Goal: Task Accomplishment & Management: Complete application form

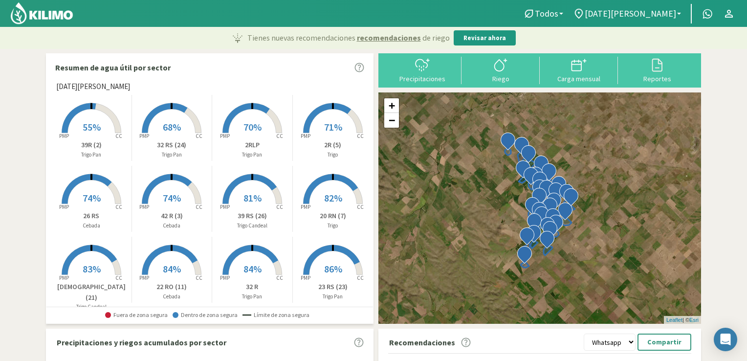
select select "1: Object"
click at [426, 70] on icon at bounding box center [423, 65] width 16 height 16
type input "[DATE]"
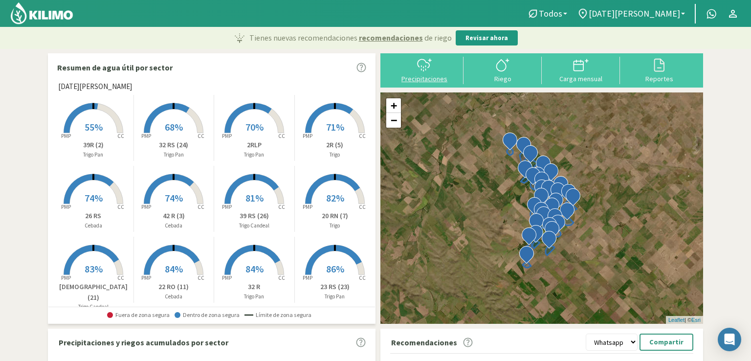
select select "1: Object"
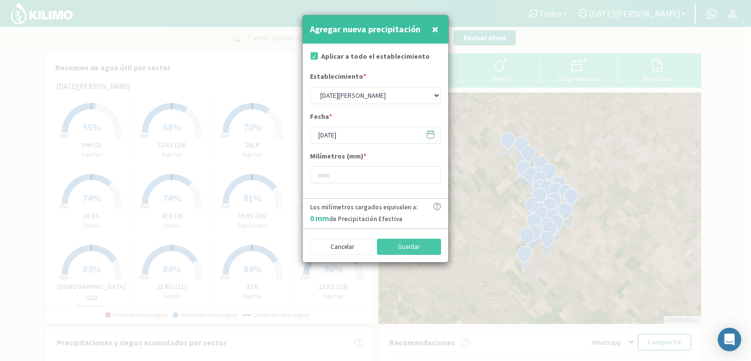
click at [433, 133] on icon at bounding box center [430, 134] width 9 height 9
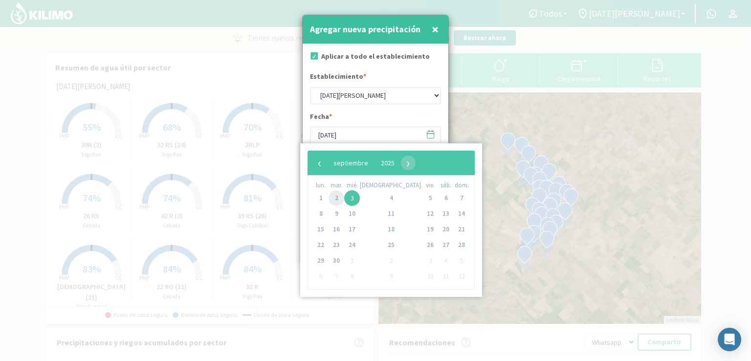
click at [341, 200] on span "2" at bounding box center [337, 198] width 16 height 16
type input "[DATE]"
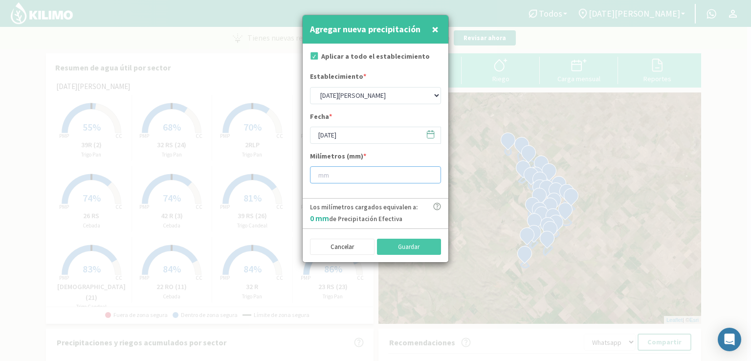
click at [333, 176] on input "number" at bounding box center [375, 174] width 131 height 17
type input "6"
click at [415, 246] on button "Guardar" at bounding box center [409, 247] width 65 height 17
type input "[DATE]"
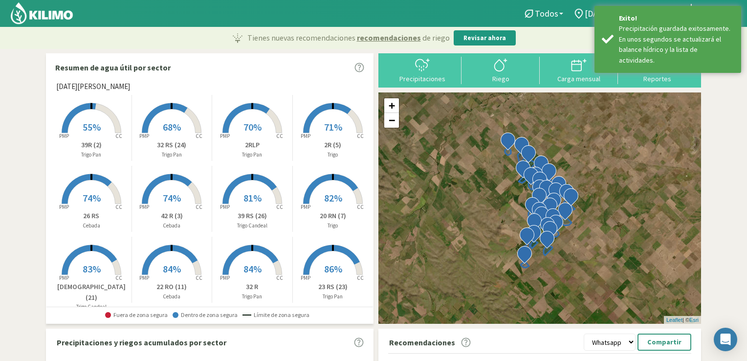
click at [419, 24] on div at bounding box center [255, 13] width 511 height 27
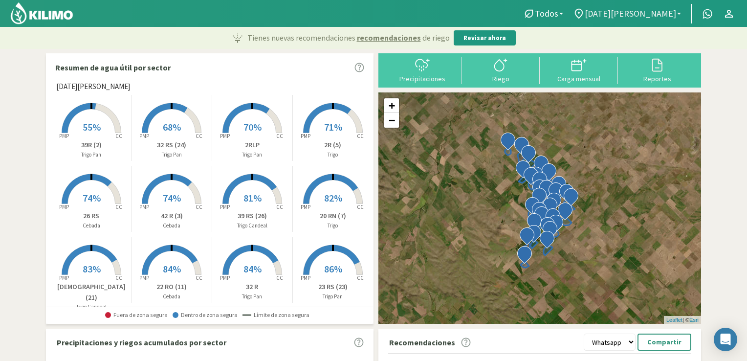
click at [675, 17] on span "[DATE][PERSON_NAME]" at bounding box center [630, 13] width 91 height 10
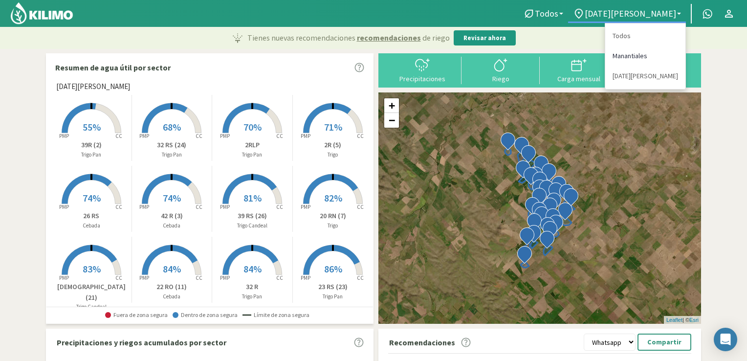
click at [631, 55] on link "Manantiales" at bounding box center [645, 56] width 80 height 20
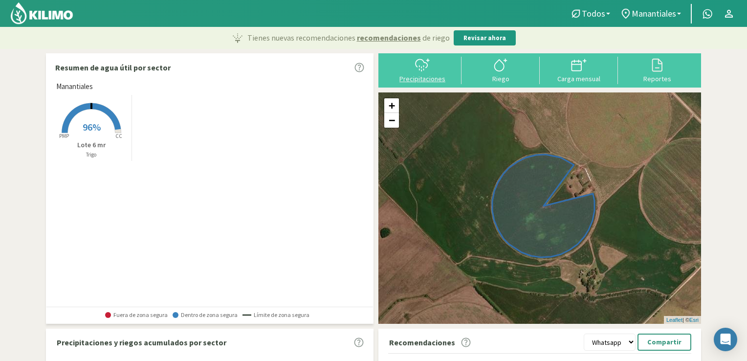
click at [411, 77] on div "Precipitaciones" at bounding box center [422, 78] width 72 height 7
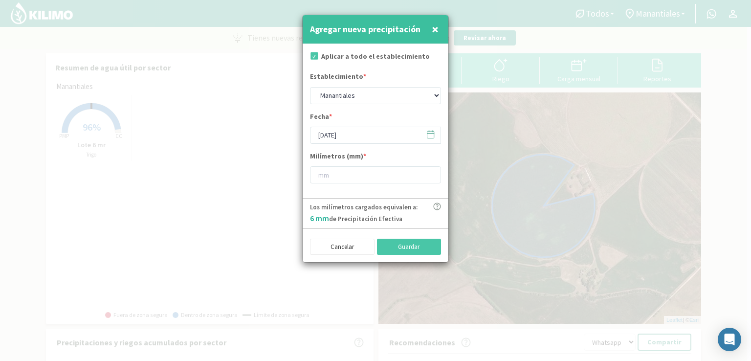
click at [432, 133] on icon at bounding box center [430, 134] width 9 height 9
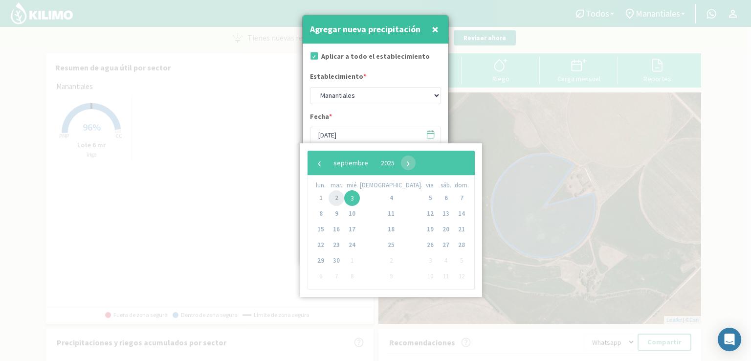
click at [338, 200] on span "2" at bounding box center [337, 198] width 16 height 16
type input "[DATE]"
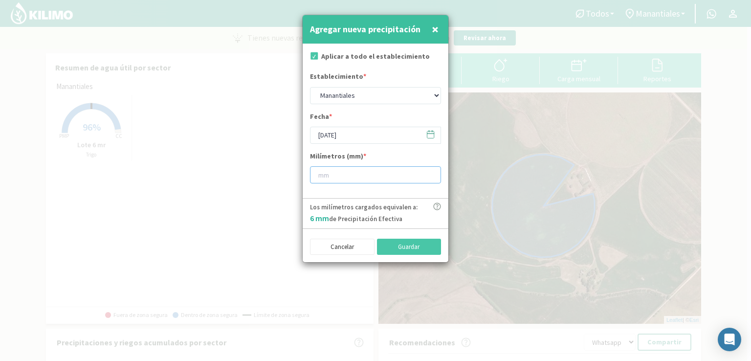
click at [323, 180] on input "number" at bounding box center [375, 174] width 131 height 17
type input "6"
click at [394, 248] on button "Guardar" at bounding box center [409, 247] width 65 height 17
type input "[DATE]"
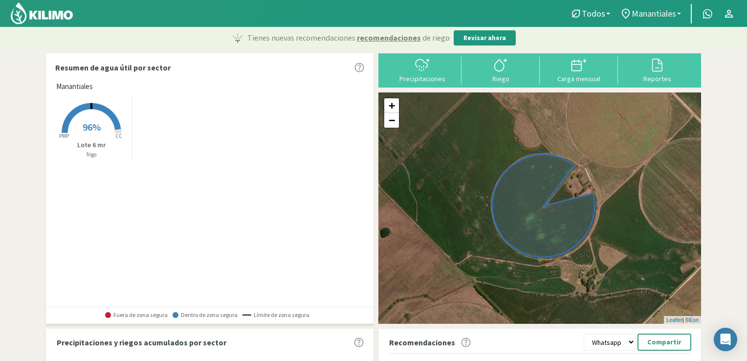
click at [674, 10] on span "Manantiales" at bounding box center [654, 13] width 44 height 10
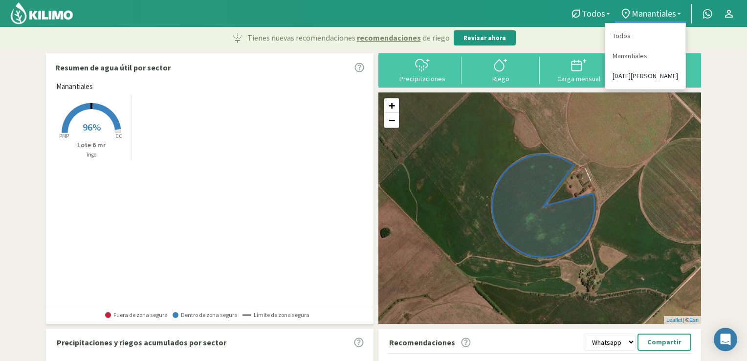
click at [622, 74] on link "[DATE][PERSON_NAME]" at bounding box center [645, 76] width 80 height 20
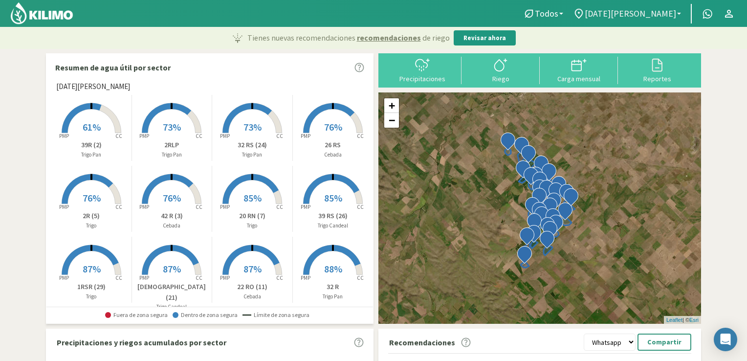
click at [675, 12] on span "[DATE][PERSON_NAME]" at bounding box center [630, 13] width 91 height 10
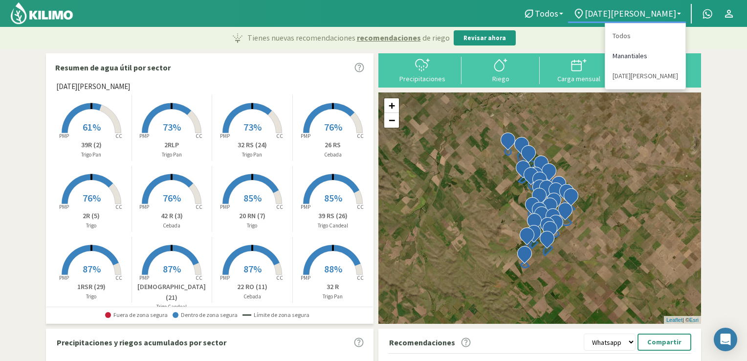
click at [629, 53] on link "Manantiales" at bounding box center [645, 56] width 80 height 20
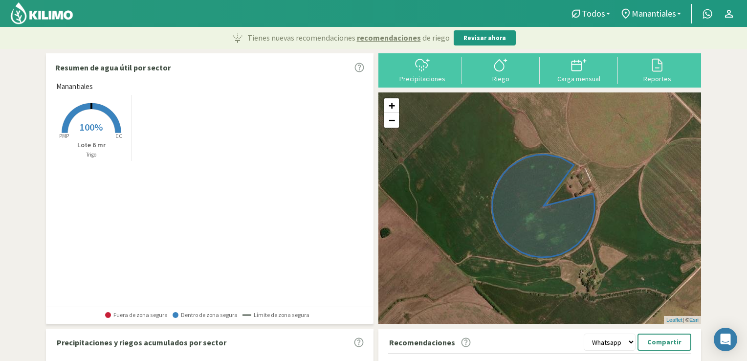
click at [97, 139] on rect at bounding box center [91, 134] width 78 height 78
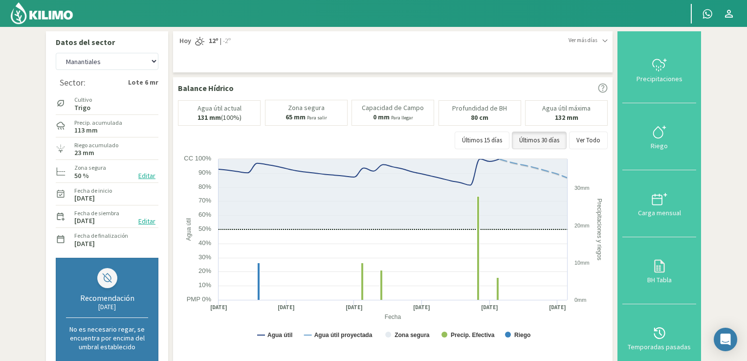
click at [59, 19] on img at bounding box center [42, 12] width 64 height 23
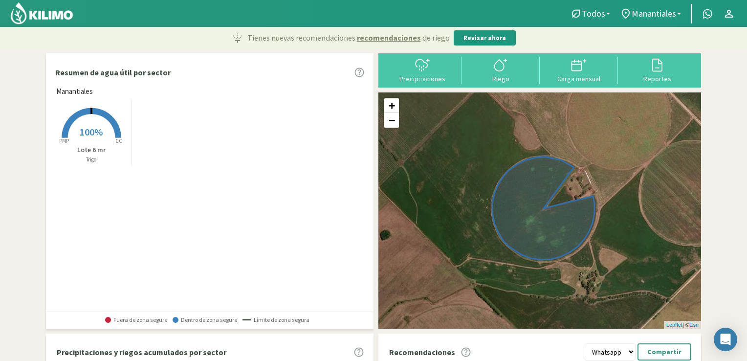
click at [91, 139] on rect at bounding box center [91, 139] width 78 height 78
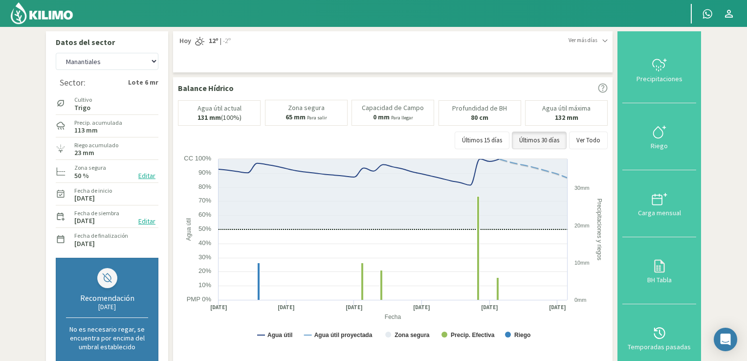
click at [55, 20] on img at bounding box center [42, 12] width 64 height 23
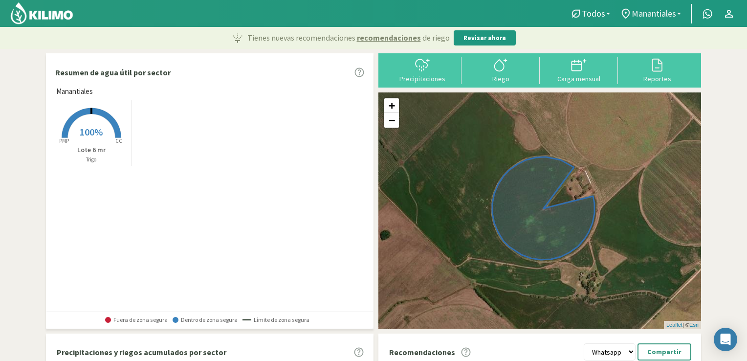
click at [679, 18] on link "Manantiales" at bounding box center [650, 13] width 71 height 19
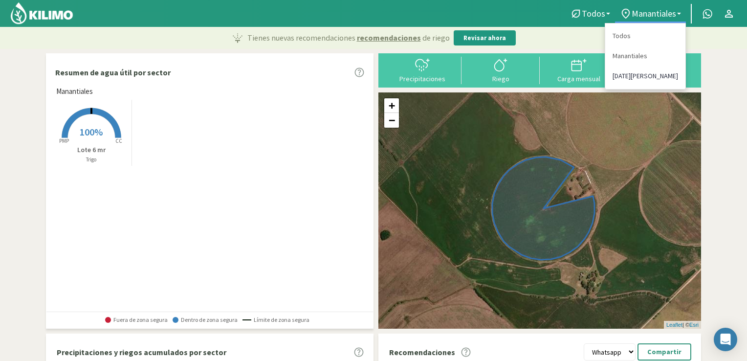
click at [640, 79] on link "[DATE][PERSON_NAME]" at bounding box center [645, 76] width 80 height 20
